Goal: Information Seeking & Learning: Compare options

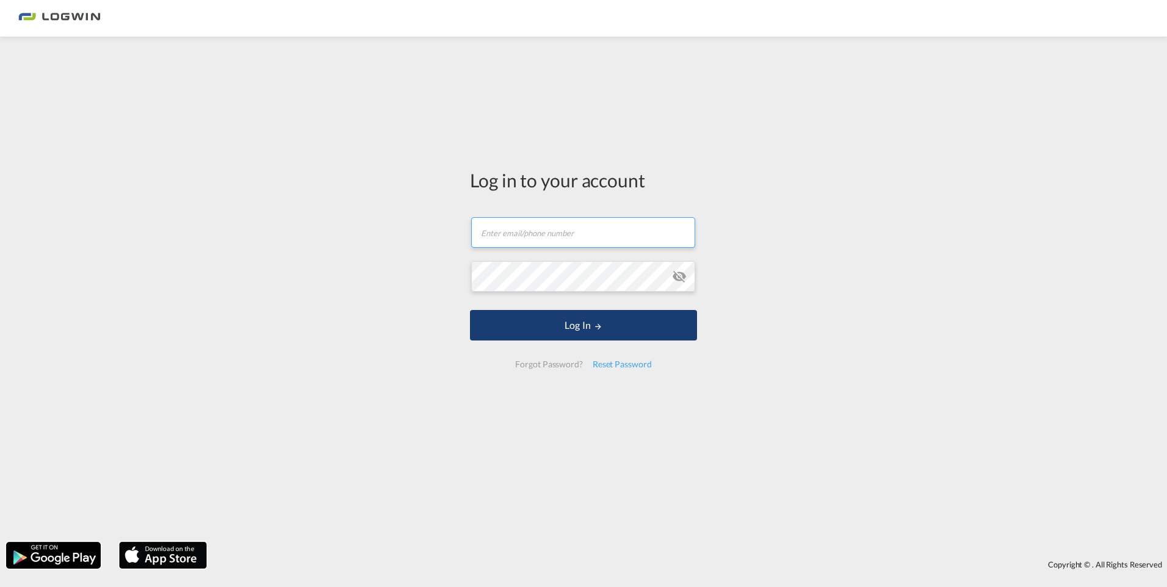
type input "[PERSON_NAME][EMAIL_ADDRESS][PERSON_NAME][DOMAIN_NAME]"
click at [582, 328] on button "Log In" at bounding box center [583, 325] width 227 height 31
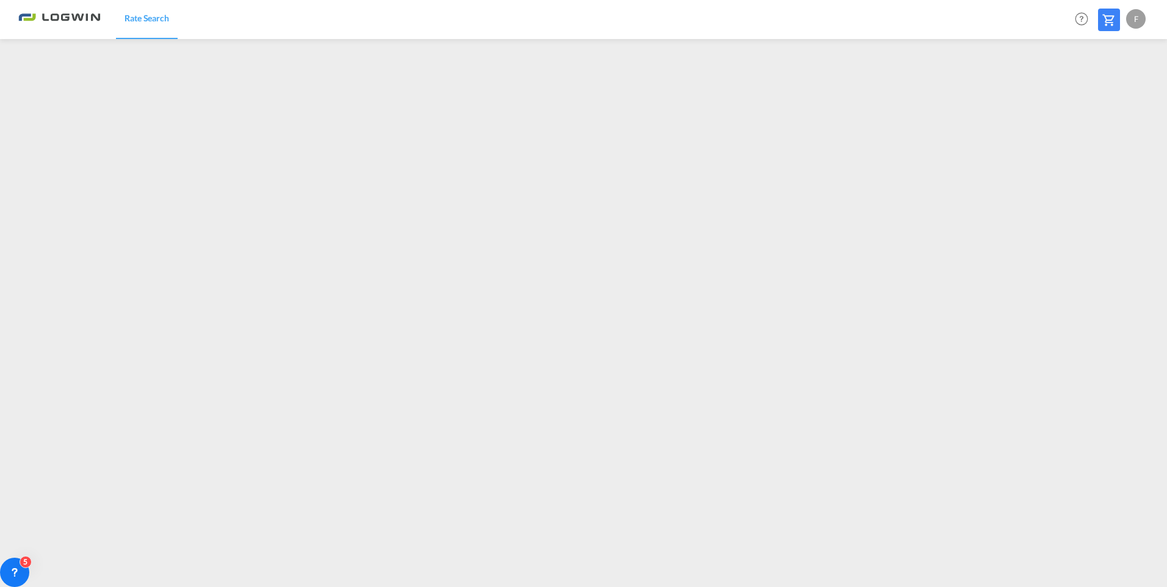
click at [1138, 20] on div "F" at bounding box center [1136, 19] width 20 height 20
click at [1100, 96] on button "Logout" at bounding box center [1121, 93] width 79 height 24
